Goal: Transaction & Acquisition: Obtain resource

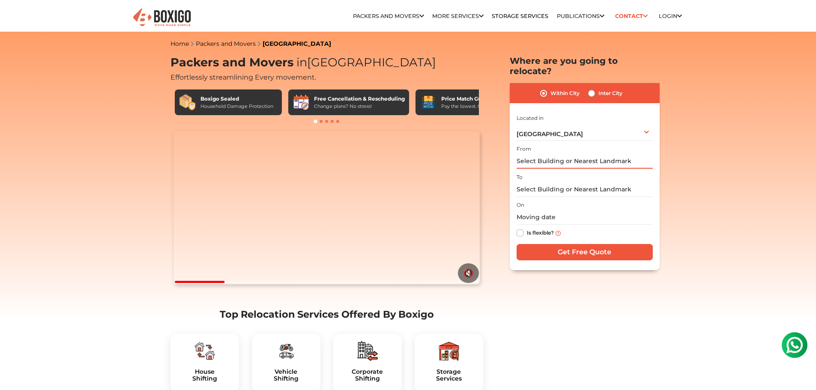
click at [605, 154] on input "text" at bounding box center [584, 161] width 136 height 15
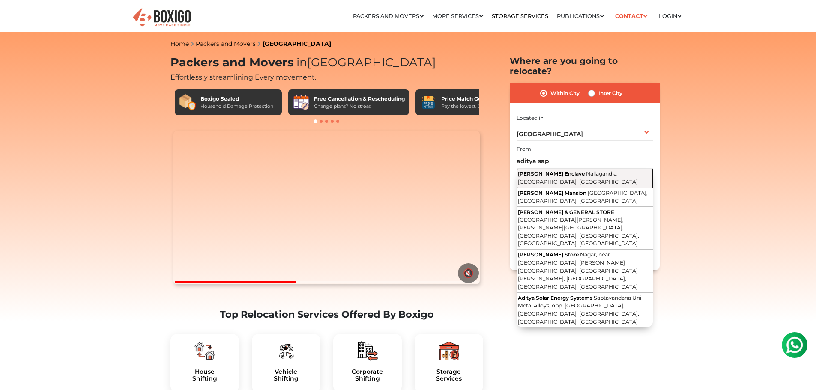
click at [600, 170] on span "Nallagandla, [GEOGRAPHIC_DATA], [GEOGRAPHIC_DATA]" at bounding box center [578, 177] width 120 height 15
type input "[PERSON_NAME] Enclave, [GEOGRAPHIC_DATA], [GEOGRAPHIC_DATA], [GEOGRAPHIC_DATA]"
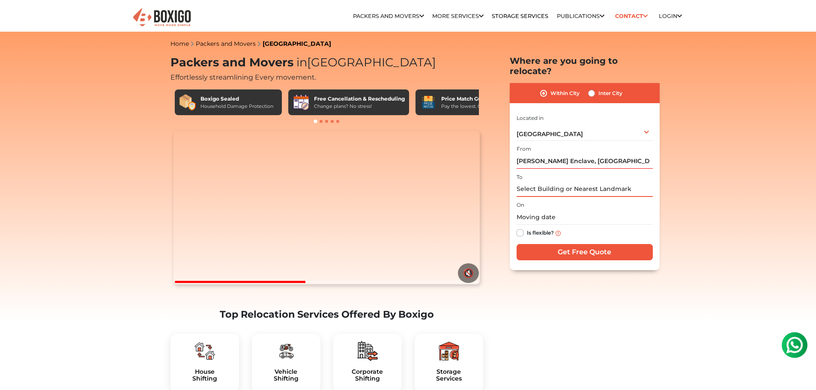
click at [578, 182] on input "text" at bounding box center [584, 189] width 136 height 15
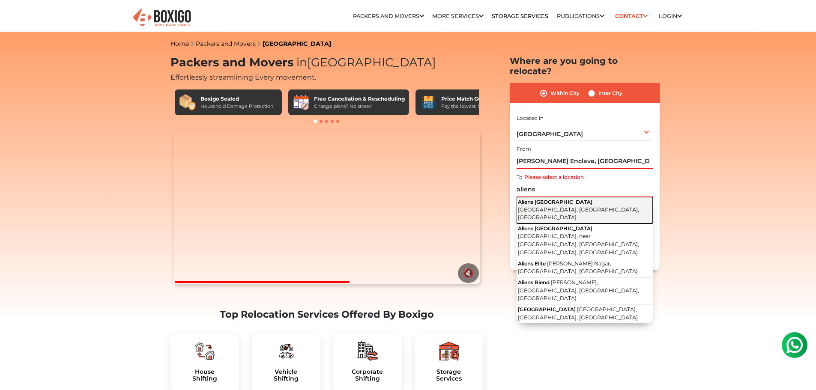
click at [567, 197] on button "Aliens Space Station [GEOGRAPHIC_DATA], [GEOGRAPHIC_DATA], [GEOGRAPHIC_DATA]" at bounding box center [584, 210] width 136 height 27
type input "Aliens Space Station, [GEOGRAPHIC_DATA], [GEOGRAPHIC_DATA], [GEOGRAPHIC_DATA]"
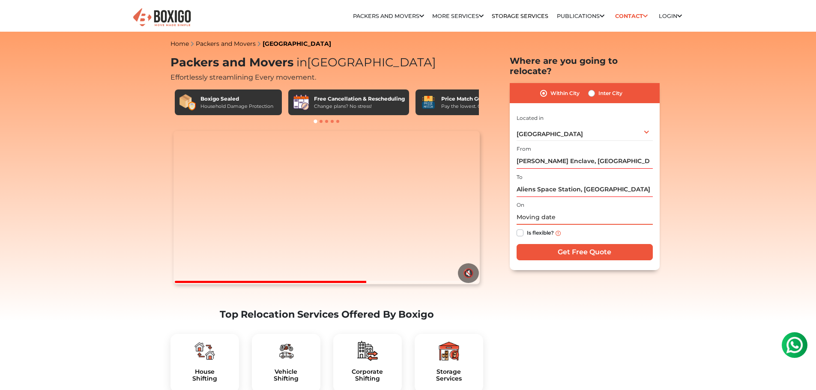
click at [518, 211] on input "text" at bounding box center [584, 217] width 136 height 15
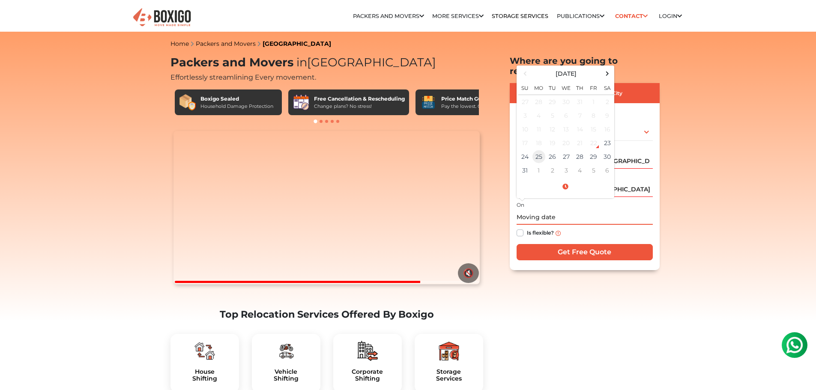
click at [543, 150] on td "25" at bounding box center [539, 157] width 14 height 14
type input "[DATE] 12:00 AM"
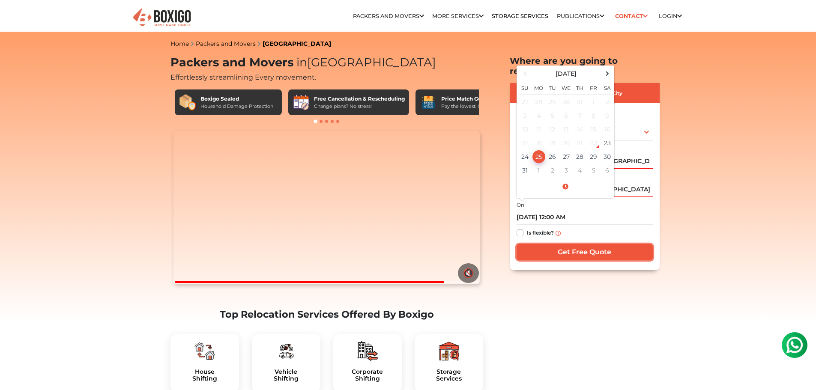
click at [577, 244] on input "Get Free Quote" at bounding box center [584, 252] width 136 height 16
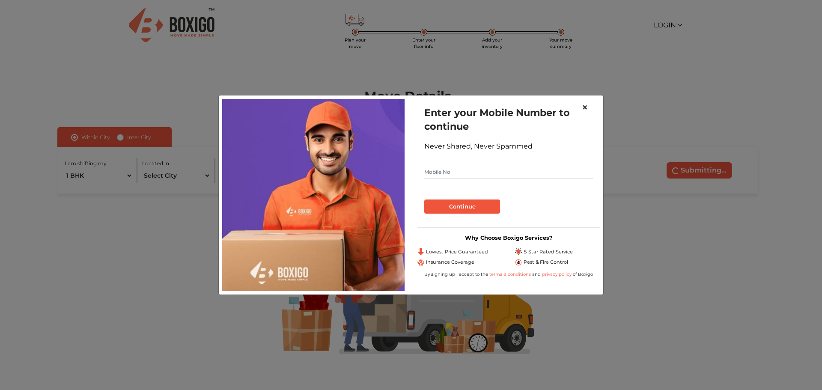
click at [585, 108] on span "×" at bounding box center [585, 107] width 6 height 12
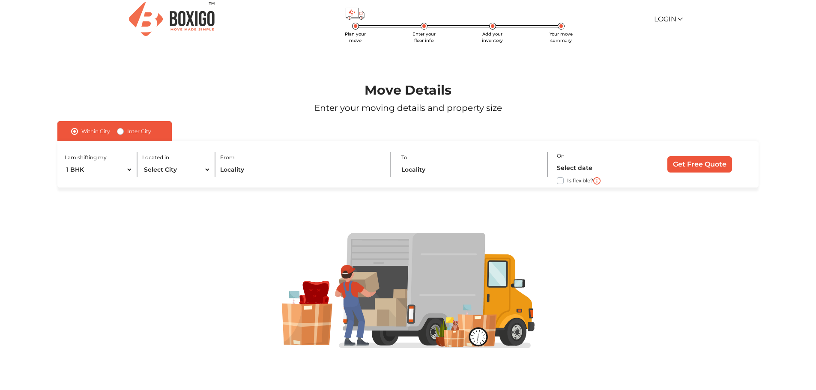
scroll to position [9, 0]
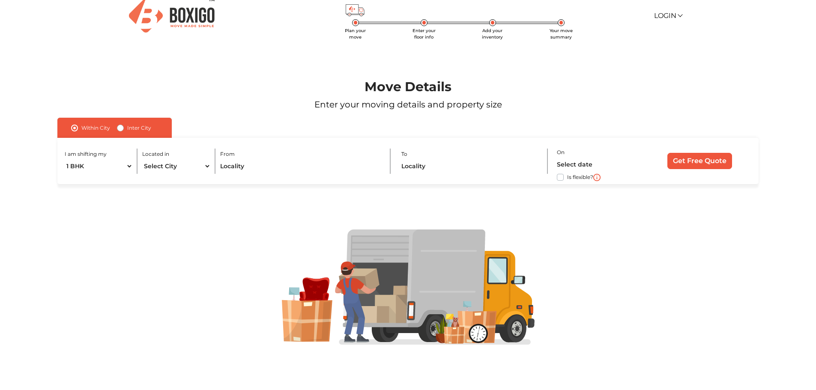
drag, startPoint x: 674, startPoint y: 151, endPoint x: 678, endPoint y: 158, distance: 8.2
click at [674, 152] on div "I am shifting my 1 BHK 2 BHK 3 BHK 3 + BHK FEW ITEMS Located in Select City Ban…" at bounding box center [407, 161] width 700 height 47
click at [678, 158] on input "Get Free Quote" at bounding box center [699, 161] width 65 height 16
click at [127, 164] on select "1 BHK 2 BHK 3 BHK 3 + BHK FEW ITEMS" at bounding box center [99, 166] width 68 height 15
select select "2 BHK"
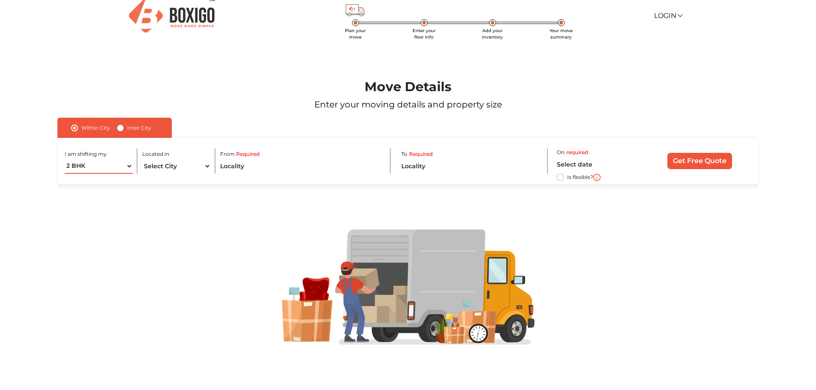
click at [65, 159] on select "1 BHK 2 BHK 3 BHK 3 + BHK FEW ITEMS" at bounding box center [99, 166] width 68 height 15
click at [183, 168] on select "Select City Bangalore Bengaluru Bhopal Bhubaneswar Chennai Coimbatore Cuttack D…" at bounding box center [176, 166] width 68 height 15
select select "[GEOGRAPHIC_DATA]"
click at [142, 159] on select "Select City Bangalore Bengaluru Bhopal Bhubaneswar Chennai Coimbatore Cuttack D…" at bounding box center [176, 166] width 68 height 15
click at [250, 171] on input "text" at bounding box center [300, 166] width 161 height 15
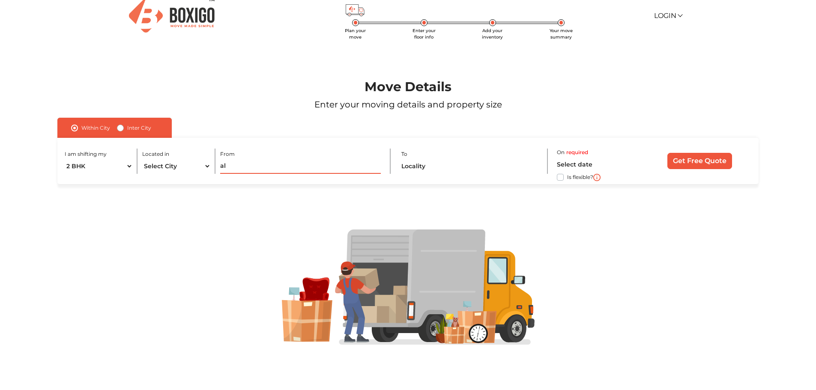
type input "a"
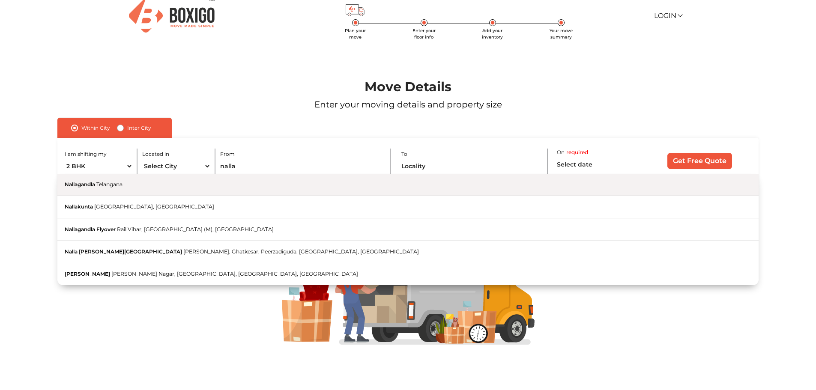
drag, startPoint x: 114, startPoint y: 182, endPoint x: 304, endPoint y: 164, distance: 191.4
click at [115, 182] on span "Telangana" at bounding box center [109, 184] width 26 height 6
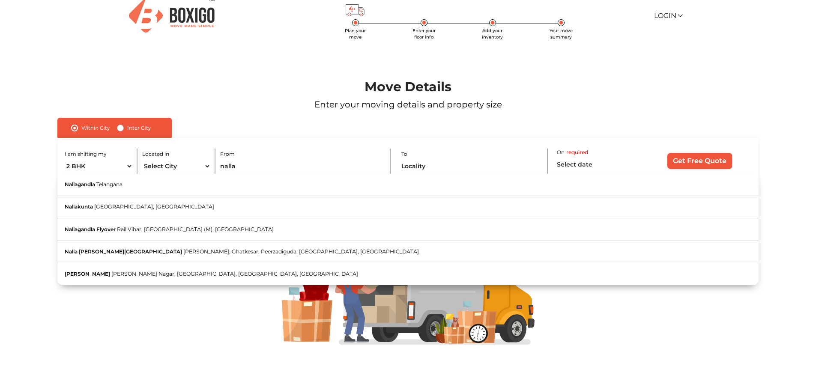
type input "Nallagandla, Telangana"
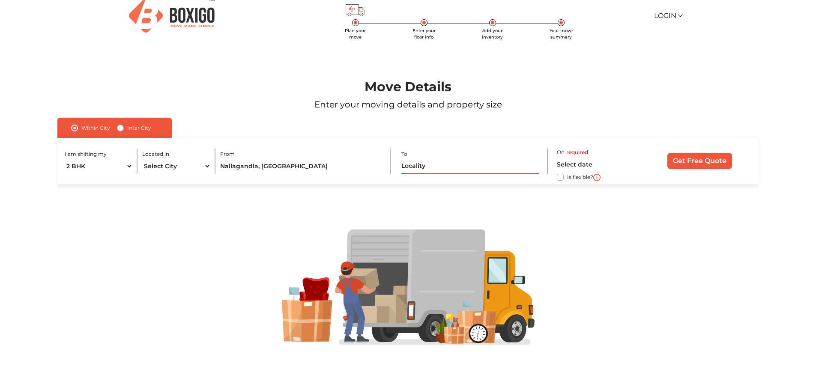
click at [449, 162] on input "text" at bounding box center [469, 166] width 137 height 15
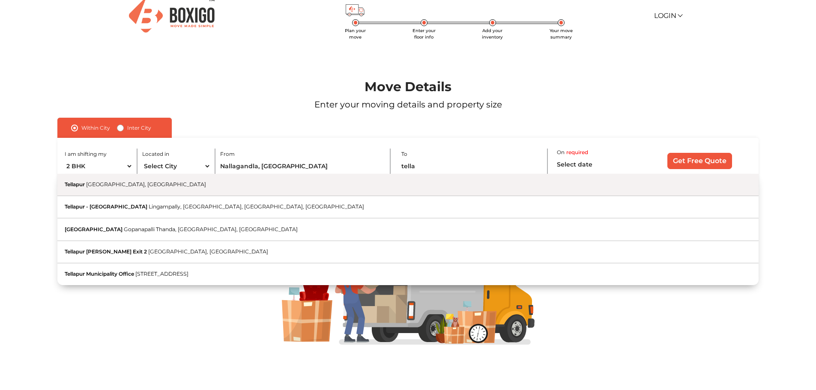
click at [87, 187] on span "Hyderabad, Telangana" at bounding box center [146, 184] width 120 height 6
type input "[GEOGRAPHIC_DATA], [GEOGRAPHIC_DATA], [GEOGRAPHIC_DATA]"
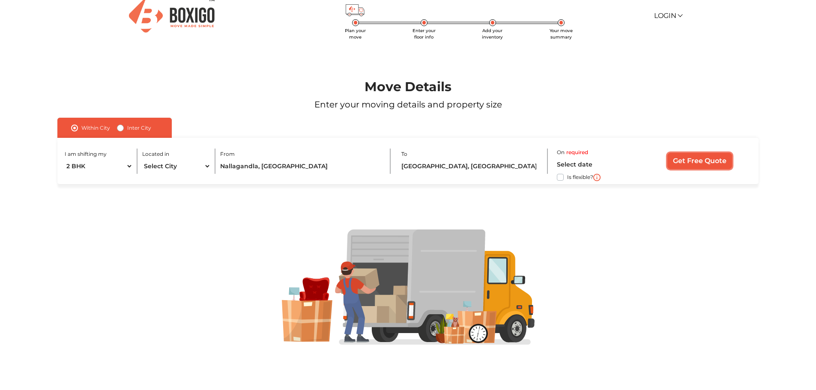
click at [691, 159] on input "Get Free Quote" at bounding box center [699, 161] width 65 height 16
click at [703, 168] on input "Get Free Quote" at bounding box center [699, 161] width 65 height 16
click at [567, 178] on label "Is flexible?" at bounding box center [580, 176] width 26 height 9
click at [64, 178] on input "Is flexible?" at bounding box center [60, 176] width 7 height 9
checkbox input "true"
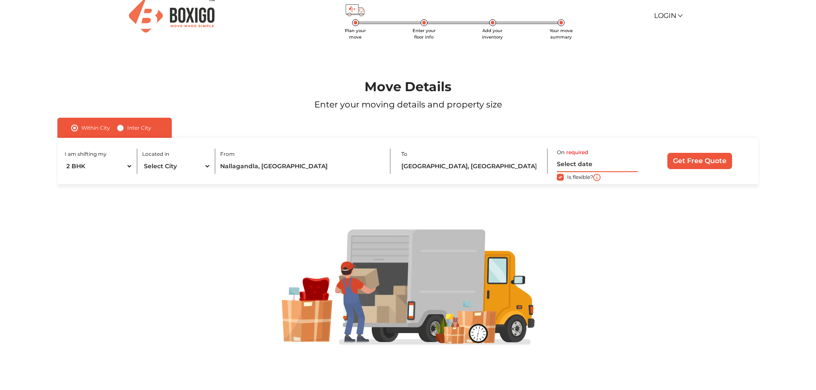
click at [588, 166] on input "text" at bounding box center [597, 164] width 81 height 15
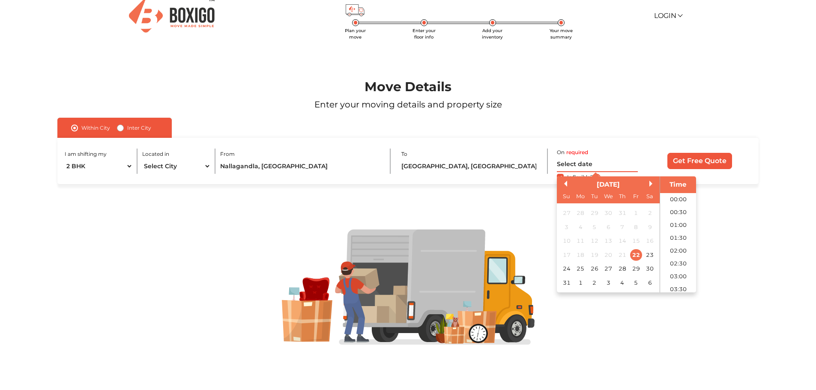
scroll to position [316, 0]
click at [581, 268] on div "25" at bounding box center [581, 269] width 12 height 12
type input "25/08/2025 12:00 AM"
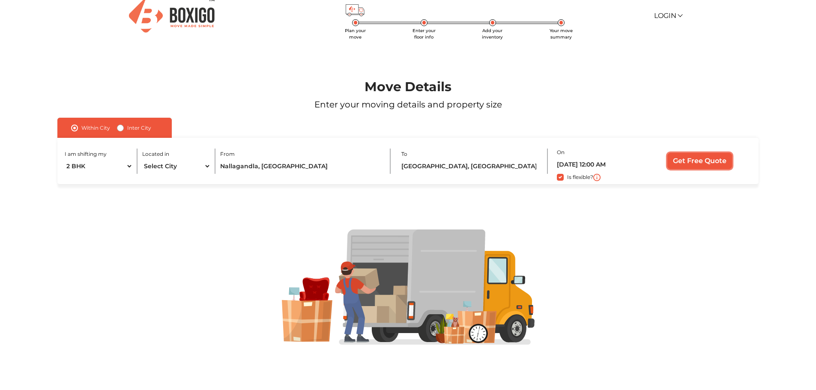
click at [696, 160] on input "Get Free Quote" at bounding box center [699, 161] width 65 height 16
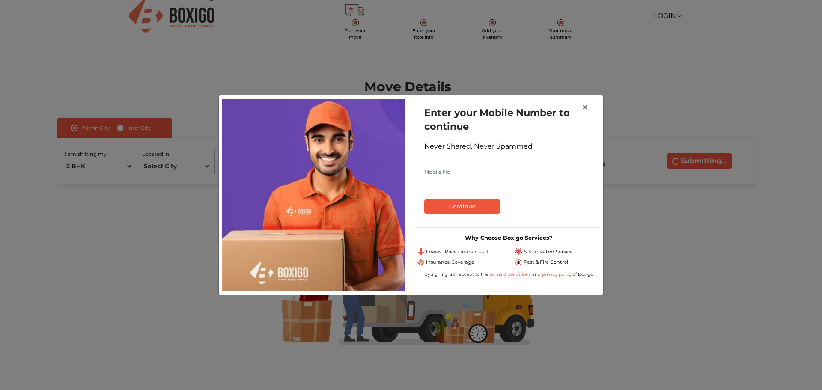
click at [474, 172] on input "text" at bounding box center [508, 172] width 169 height 14
click at [456, 210] on button "Continue" at bounding box center [462, 206] width 76 height 15
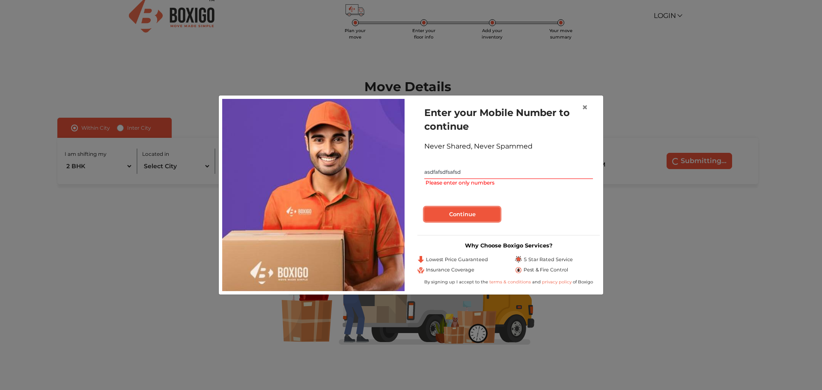
click at [455, 209] on button "Continue" at bounding box center [462, 214] width 76 height 15
drag, startPoint x: 473, startPoint y: 176, endPoint x: 379, endPoint y: 170, distance: 93.9
click at [379, 170] on div "Enter your Mobile Number to continue Never Shared, Never Spammed asdfafsdfsafsd…" at bounding box center [411, 195] width 390 height 192
click at [470, 211] on button "Continue" at bounding box center [462, 214] width 76 height 15
drag, startPoint x: 512, startPoint y: 169, endPoint x: 368, endPoint y: 162, distance: 144.4
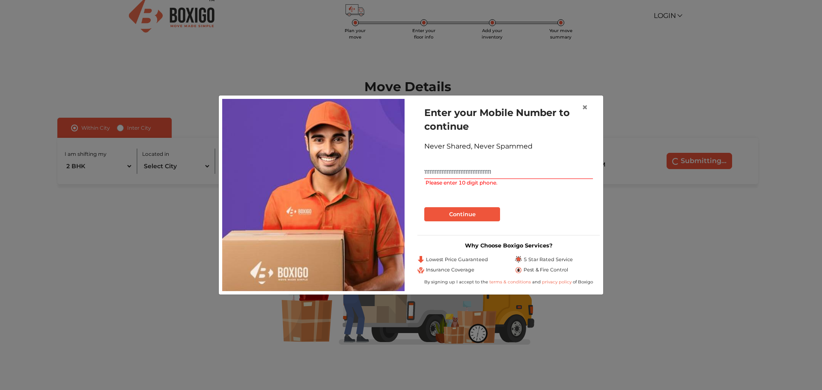
click at [370, 163] on div "Enter your Mobile Number to continue Never Shared, Never Spammed 11111111111111…" at bounding box center [411, 195] width 390 height 192
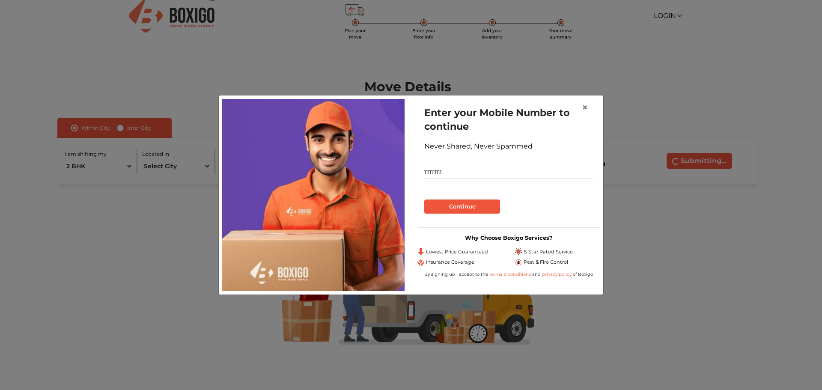
type input "1111111111"
click at [453, 204] on button "Continue" at bounding box center [462, 206] width 76 height 15
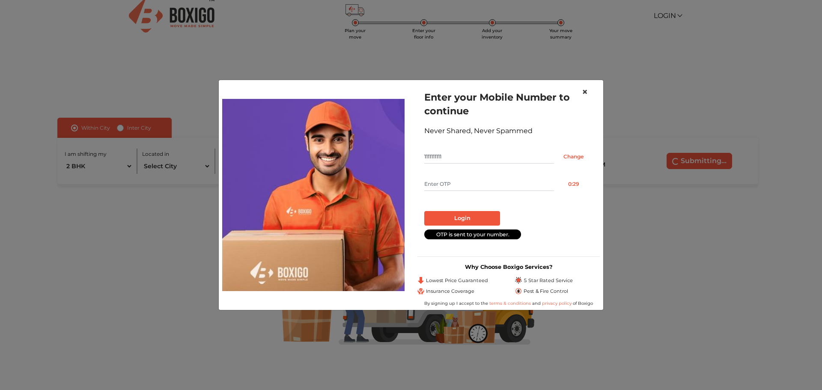
click at [587, 92] on span "×" at bounding box center [585, 92] width 6 height 12
